Goal: Book appointment/travel/reservation

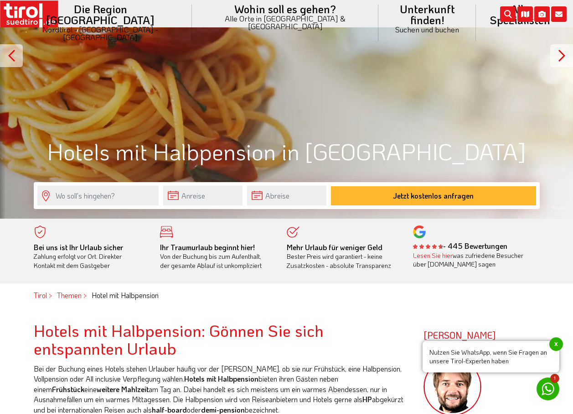
scroll to position [152, 0]
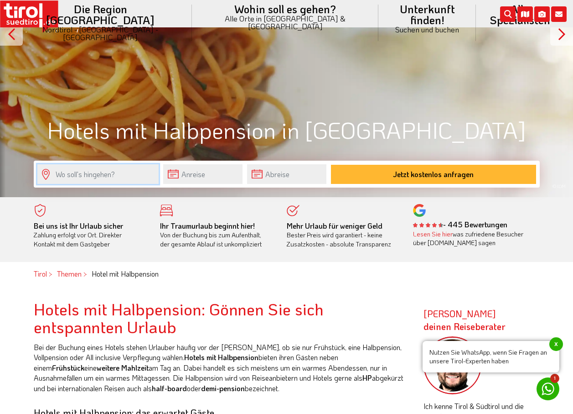
click at [111, 172] on input "text" at bounding box center [97, 174] width 121 height 20
click at [44, 171] on input "text" at bounding box center [97, 174] width 121 height 20
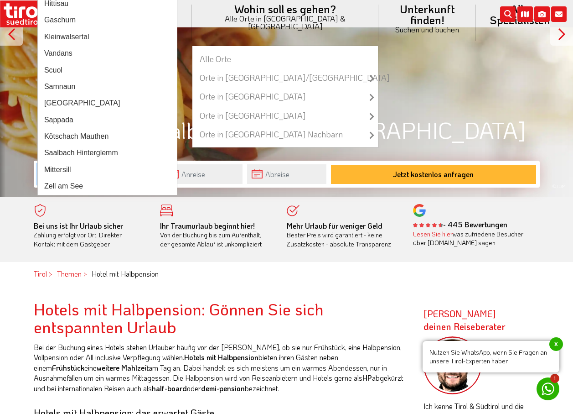
type input "s"
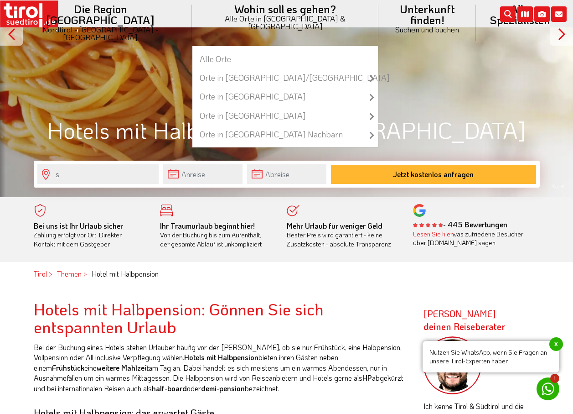
click at [240, 7] on li "Wohin soll es gehen? Alle Orte in Tirol & Südtirol Alle Orte Orte in Tirol/Nord…" at bounding box center [285, 23] width 187 height 46
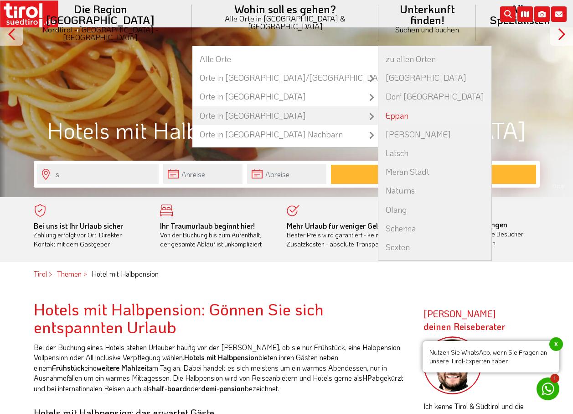
click at [379, 106] on link "Eppan" at bounding box center [435, 115] width 113 height 19
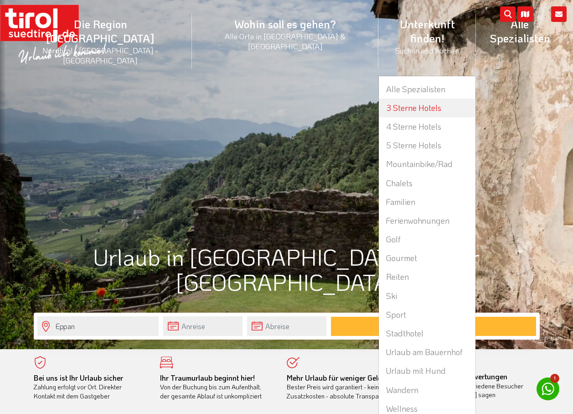
click at [379, 99] on link "3 Sterne Hotels" at bounding box center [427, 108] width 96 height 19
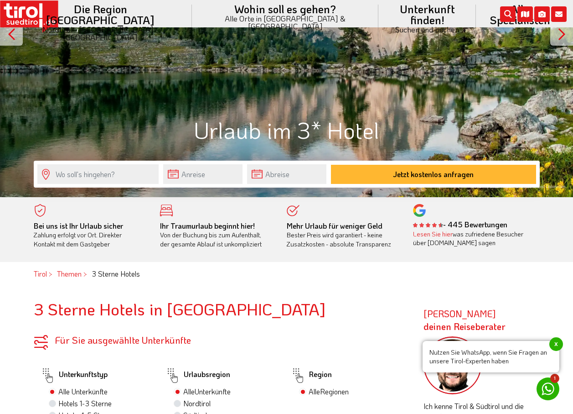
scroll to position [304, 0]
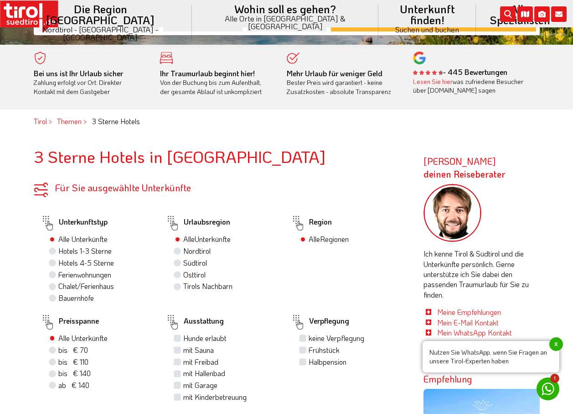
click at [194, 264] on label "Südtirol" at bounding box center [195, 263] width 24 height 10
click at [182, 264] on input "Südtirol" at bounding box center [179, 262] width 6 height 6
radio input "true"
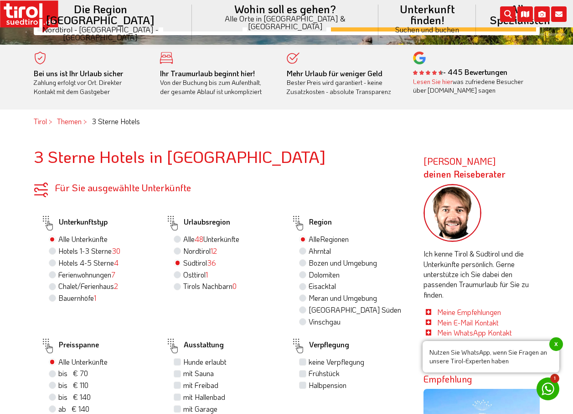
drag, startPoint x: 337, startPoint y: 262, endPoint x: 332, endPoint y: 265, distance: 5.3
click at [337, 263] on label "Bozen und Umgebung" at bounding box center [343, 263] width 68 height 10
click at [307, 263] on input "Bozen und Umgebung" at bounding box center [304, 262] width 6 height 6
radio input "true"
click at [309, 239] on label "Alle Regionen" at bounding box center [329, 239] width 40 height 10
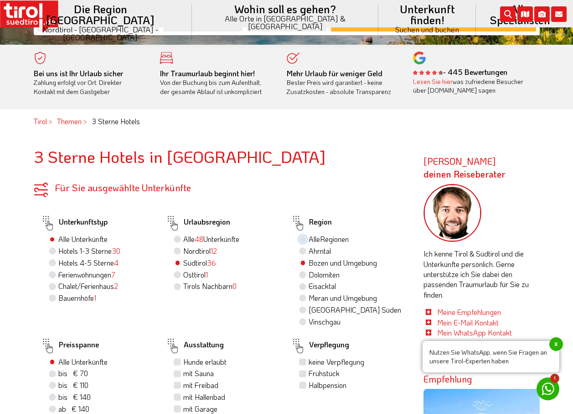
click at [304, 239] on input "Alle Regionen" at bounding box center [304, 239] width 6 height 6
radio input "true"
click at [309, 262] on label "Bozen und Umgebung" at bounding box center [343, 263] width 68 height 10
click at [304, 262] on input "Bozen und Umgebung" at bounding box center [304, 262] width 6 height 6
radio input "true"
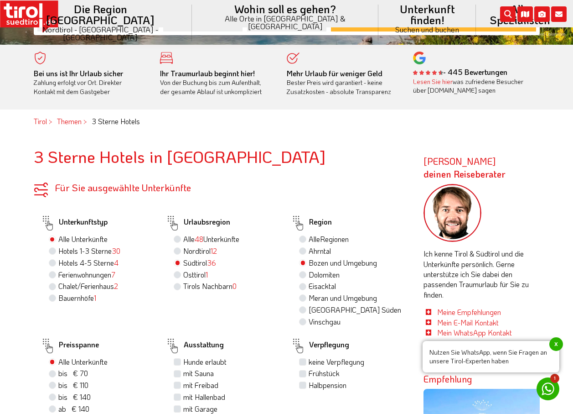
click at [309, 298] on label "Meran und Umgebung" at bounding box center [343, 298] width 68 height 10
click at [304, 298] on input "Meran und Umgebung" at bounding box center [304, 298] width 6 height 6
radio input "true"
click at [309, 385] on label "Halbpension" at bounding box center [328, 385] width 38 height 10
click at [303, 385] on input "Halbpension" at bounding box center [304, 385] width 6 height 6
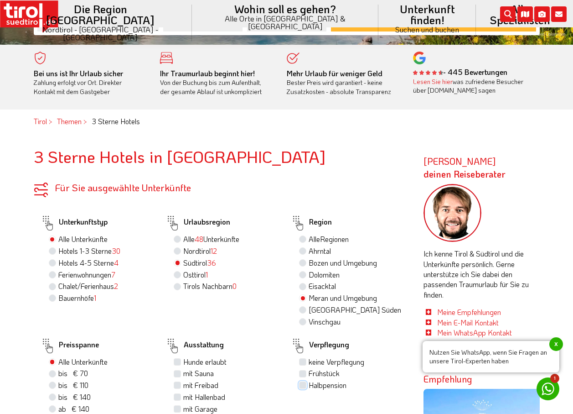
checkbox input "true"
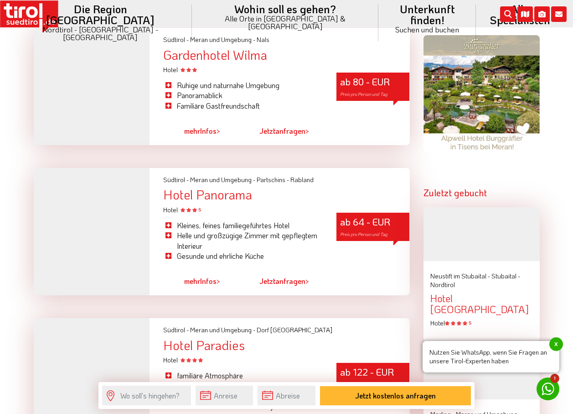
scroll to position [912, 0]
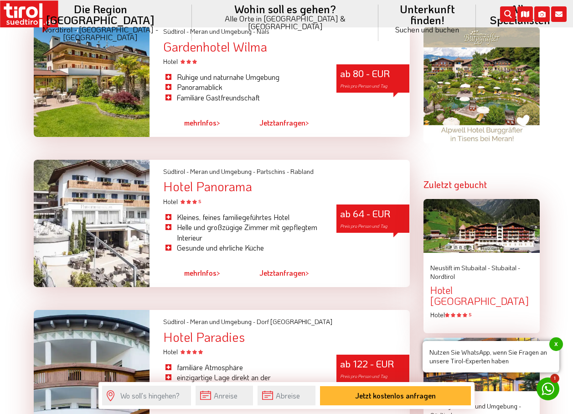
click at [205, 262] on link "mehr Infos >" at bounding box center [202, 272] width 36 height 21
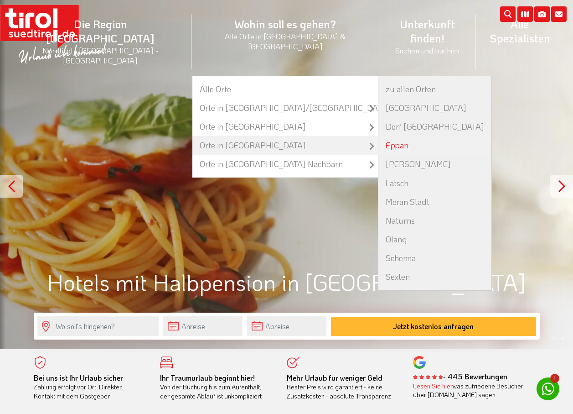
click at [379, 136] on link "Eppan" at bounding box center [435, 145] width 113 height 19
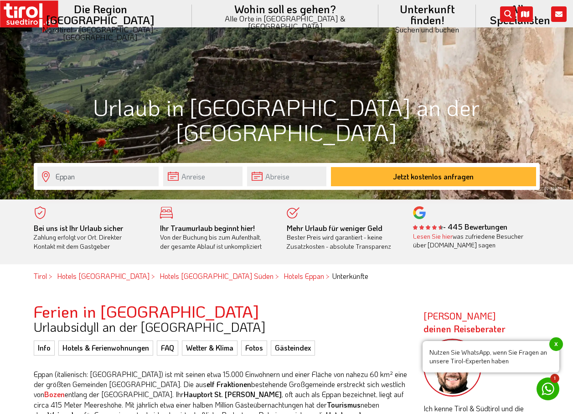
scroll to position [152, 0]
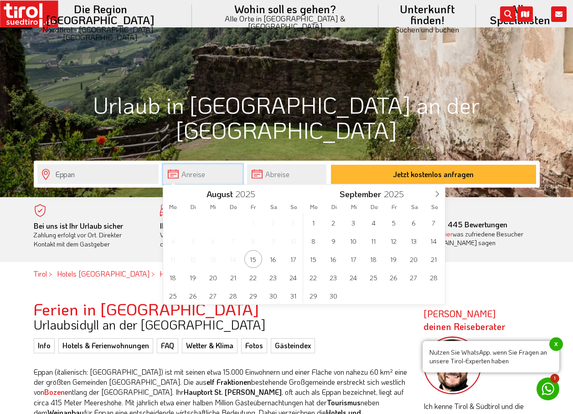
click at [193, 171] on input "text" at bounding box center [202, 174] width 79 height 20
click at [437, 258] on span "21" at bounding box center [434, 259] width 18 height 18
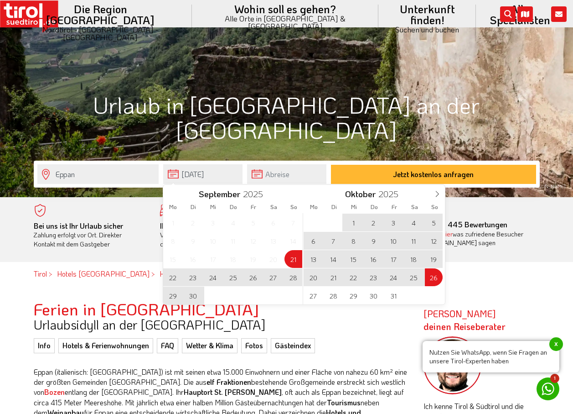
click at [433, 275] on span "26" at bounding box center [434, 277] width 18 height 18
type input "[DATE]"
type input "26-10-2025"
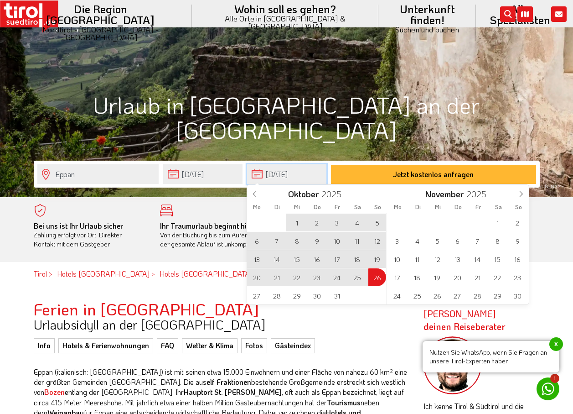
click at [270, 174] on input "26-10-2025" at bounding box center [286, 174] width 79 height 20
click at [251, 189] on span at bounding box center [255, 193] width 16 height 16
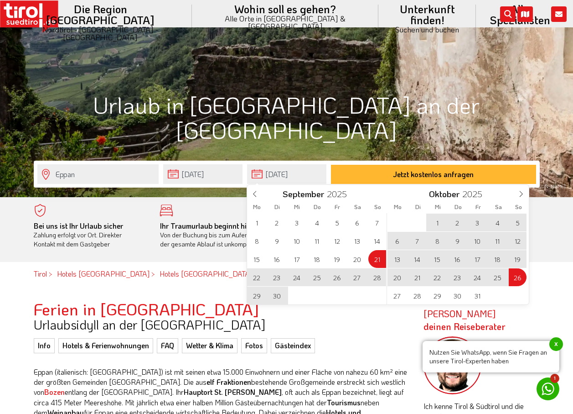
click at [379, 275] on span "28" at bounding box center [377, 277] width 18 height 18
type input "[DATE]"
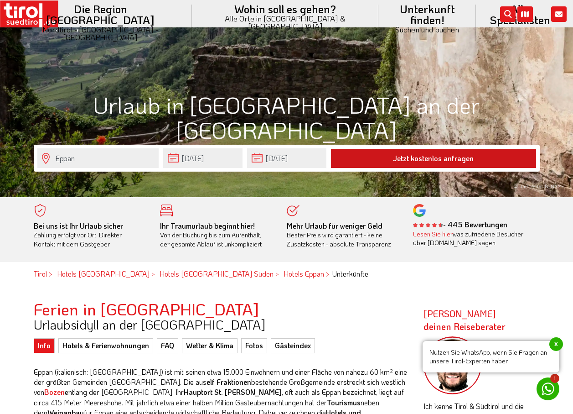
click at [426, 152] on button "Jetzt kostenlos anfragen" at bounding box center [433, 158] width 205 height 19
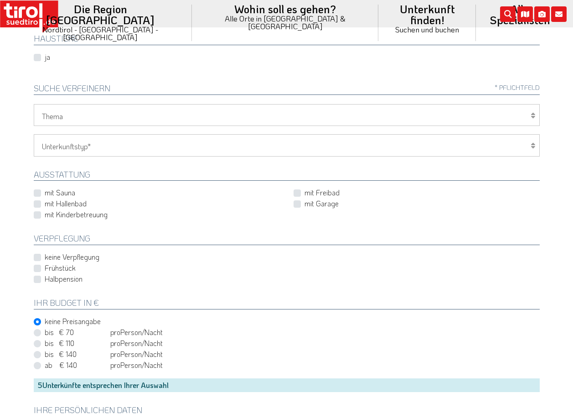
scroll to position [304, 0]
